Goal: Task Accomplishment & Management: Manage account settings

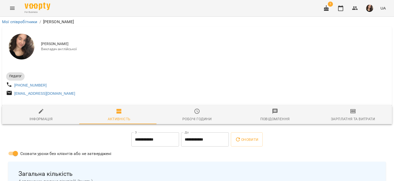
click at [329, 5] on span "1" at bounding box center [330, 4] width 5 height 5
click at [328, 6] on icon "button" at bounding box center [327, 8] width 6 height 6
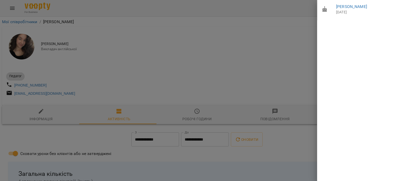
click at [302, 6] on div at bounding box center [197, 90] width 394 height 181
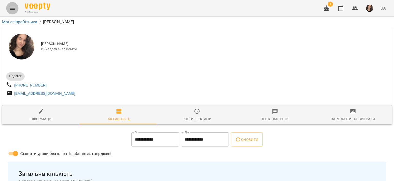
click at [10, 6] on icon "Menu" at bounding box center [12, 8] width 6 height 6
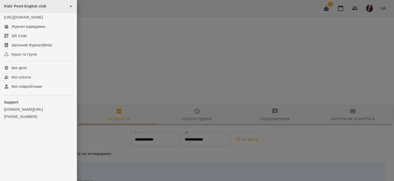
click at [18, 6] on span "Kids' Point English club" at bounding box center [25, 6] width 42 height 4
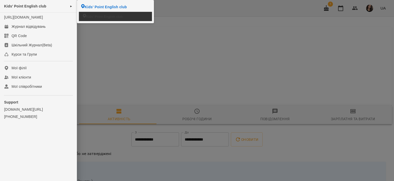
click at [98, 15] on span "Kids' Point English club" at bounding box center [104, 16] width 36 height 5
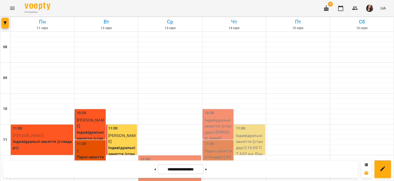
scroll to position [244, 0]
click at [13, 5] on icon "Menu" at bounding box center [12, 8] width 6 height 6
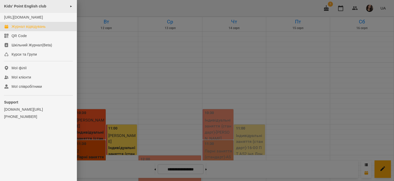
click at [20, 5] on span "Kids' Point English club" at bounding box center [25, 6] width 42 height 4
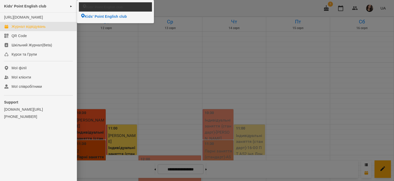
click at [100, 4] on li "Kids' Point English club" at bounding box center [115, 6] width 73 height 9
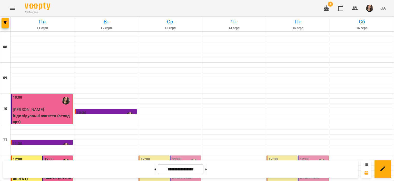
scroll to position [112, 0]
click at [67, 168] on p "4" at bounding box center [58, 171] width 28 height 6
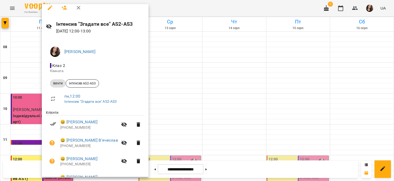
scroll to position [0, 0]
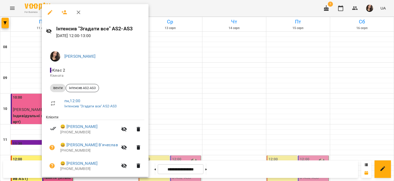
click at [172, 13] on div at bounding box center [197, 90] width 394 height 181
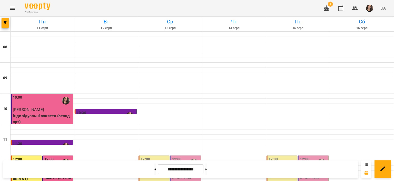
scroll to position [46, 0]
click at [61, 168] on p "4" at bounding box center [58, 171] width 28 height 6
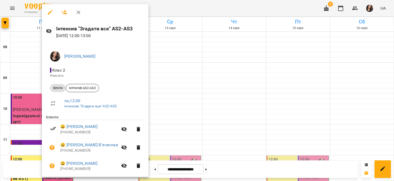
scroll to position [25, 0]
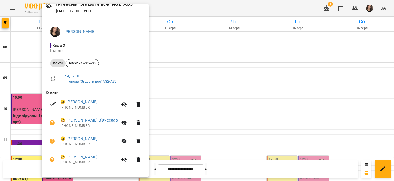
click at [207, 4] on div at bounding box center [197, 90] width 394 height 181
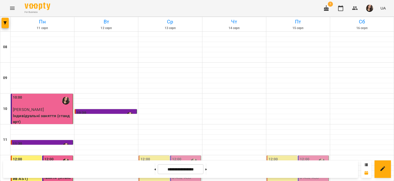
click at [177, 168] on p "Івенти - інтенсив AS2-AS3" at bounding box center [186, 174] width 28 height 12
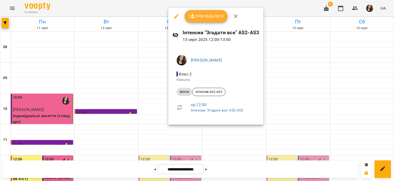
click at [200, 17] on span "Урок відбувся" at bounding box center [206, 16] width 35 height 6
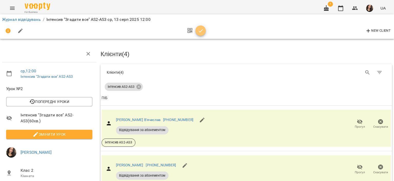
click at [198, 29] on icon "button" at bounding box center [201, 31] width 6 height 6
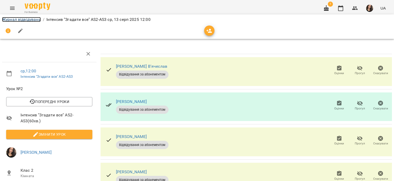
click at [22, 20] on link "Журнал відвідувань" at bounding box center [21, 19] width 39 height 5
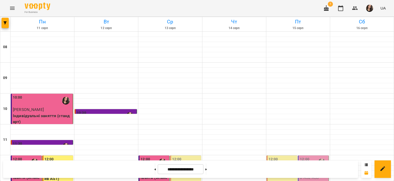
scroll to position [101, 0]
